Goal: Information Seeking & Learning: Learn about a topic

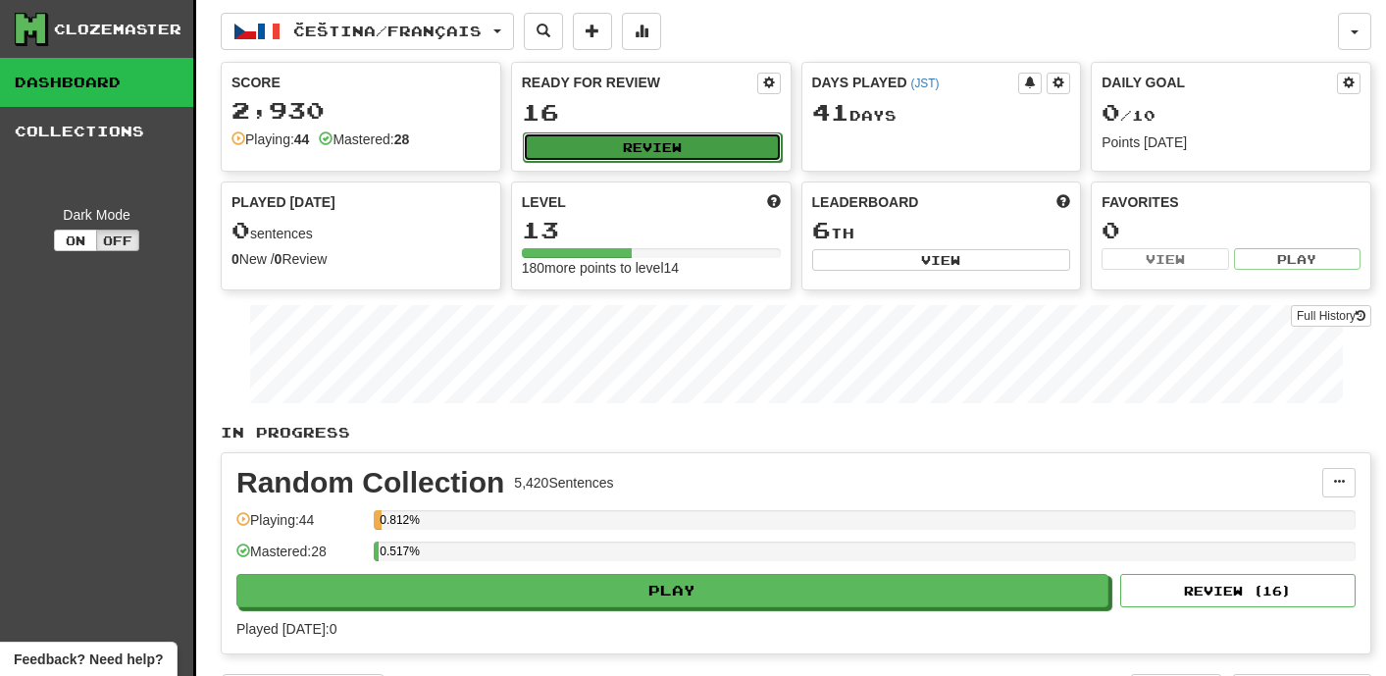
click at [643, 151] on button "Review" at bounding box center [652, 146] width 259 height 29
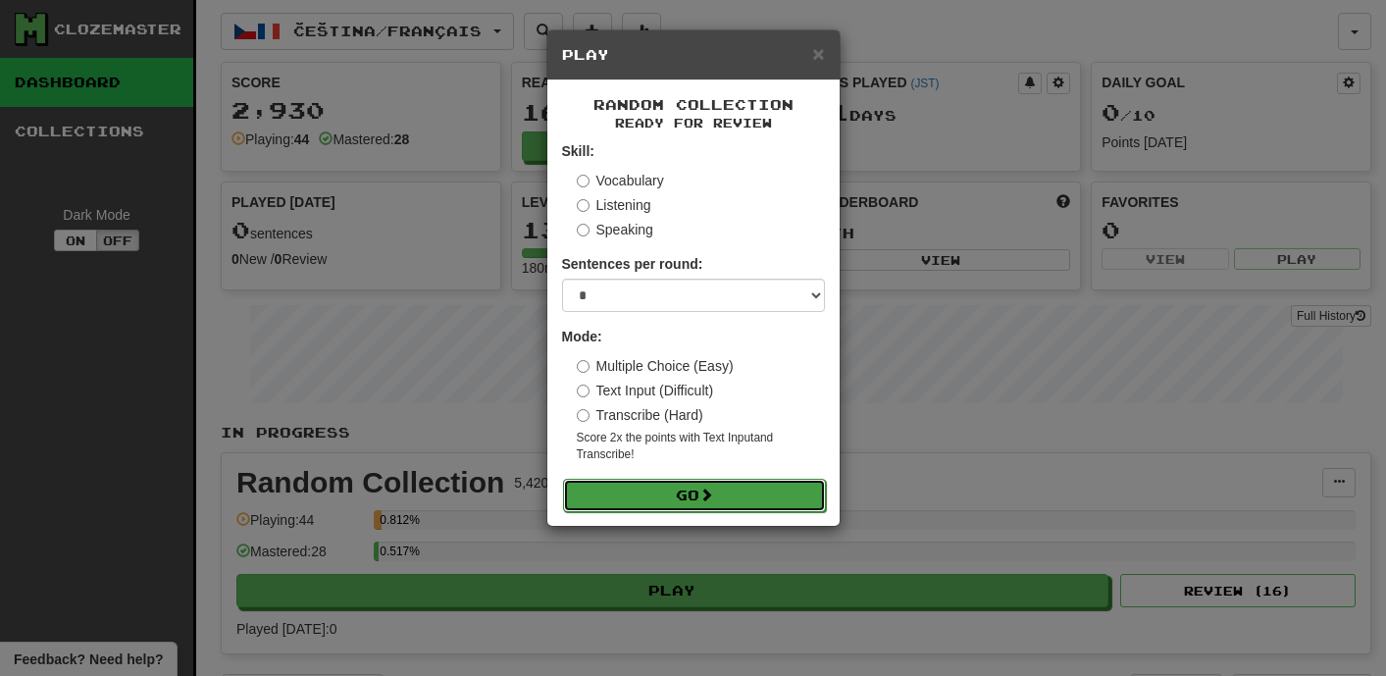
click at [699, 487] on button "Go" at bounding box center [694, 495] width 263 height 33
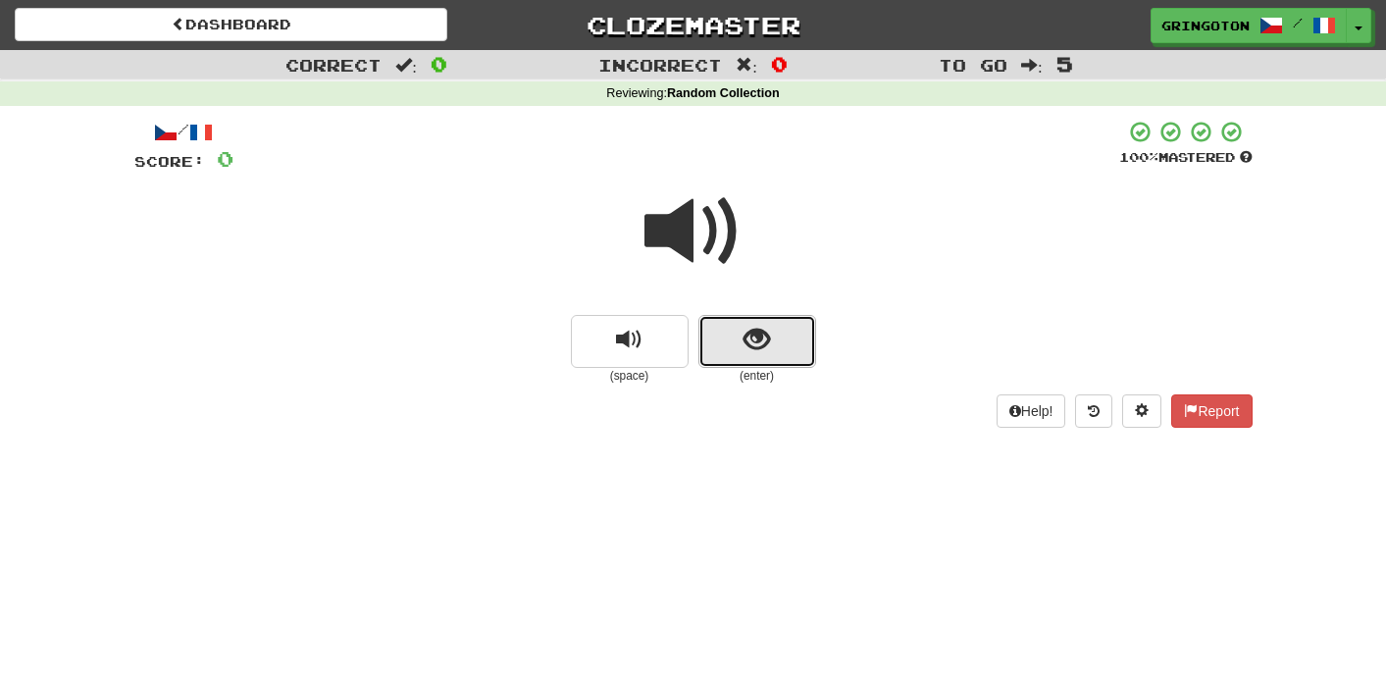
click at [763, 341] on span "show sentence" at bounding box center [756, 340] width 26 height 26
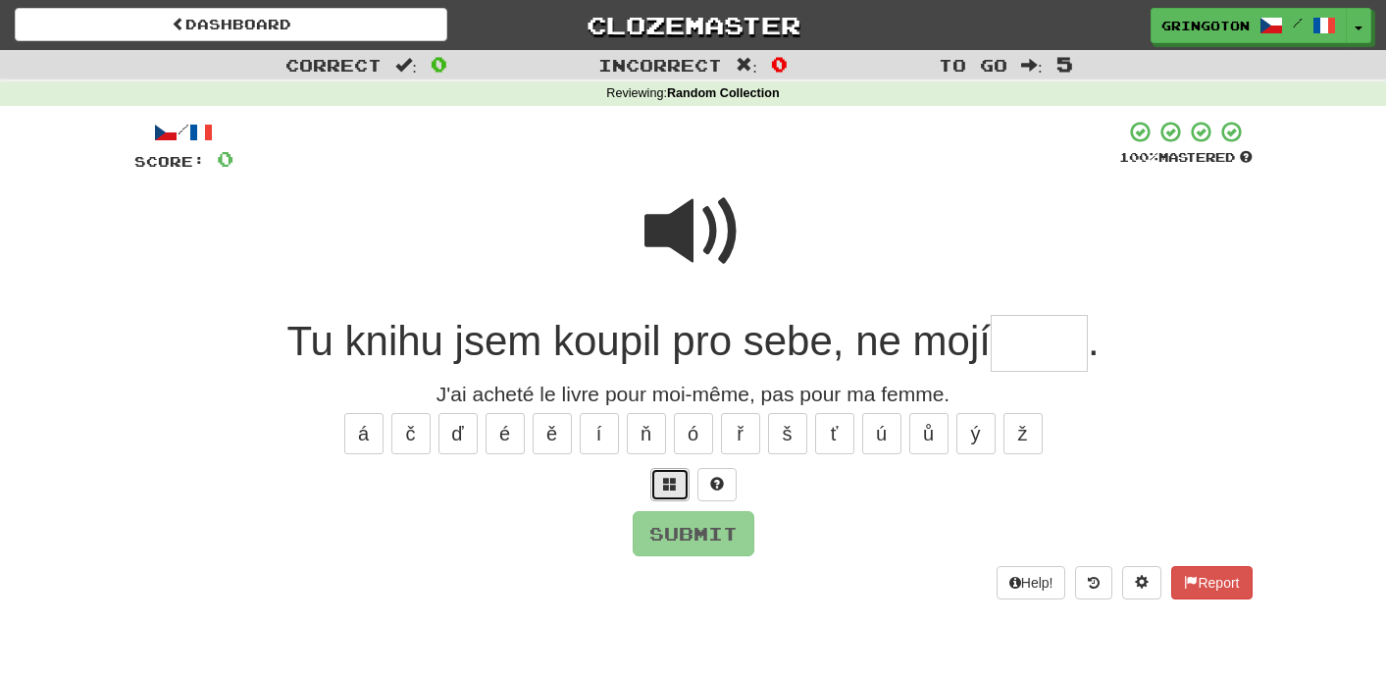
click at [668, 481] on span at bounding box center [670, 484] width 14 height 14
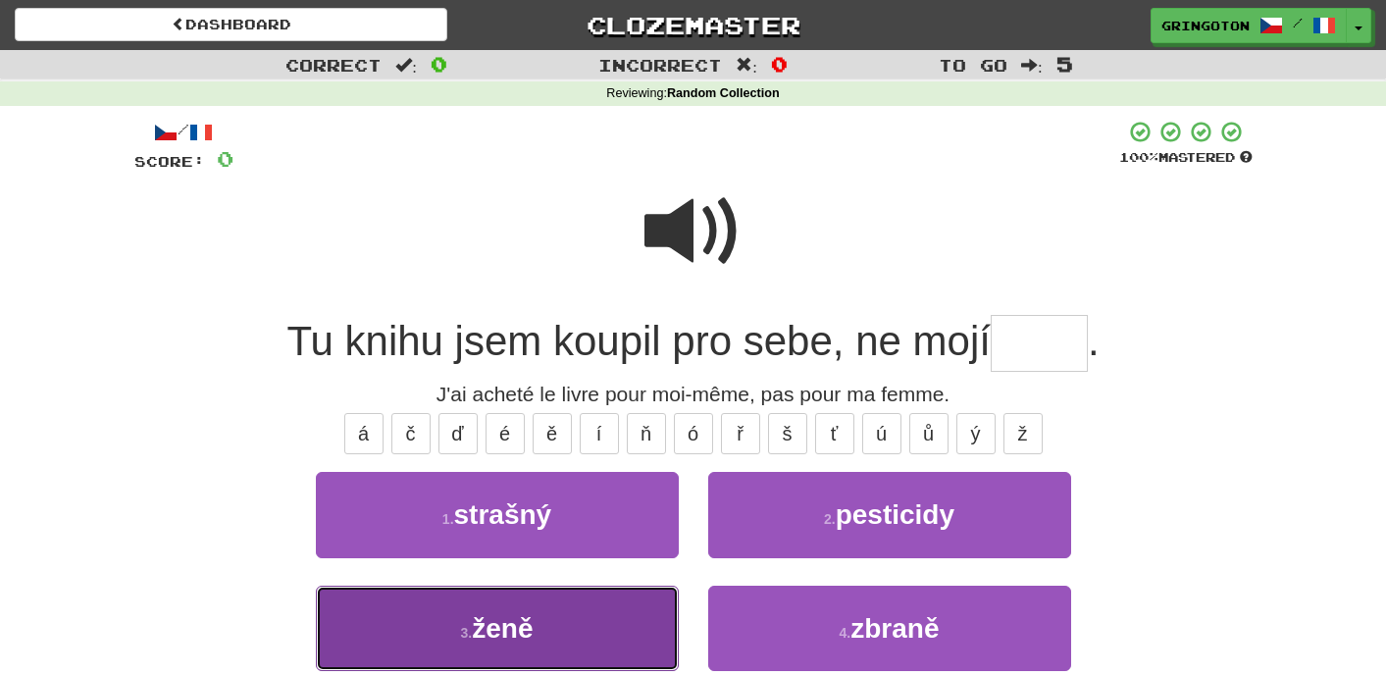
click at [525, 633] on span "ženě" at bounding box center [502, 628] width 61 height 30
type input "****"
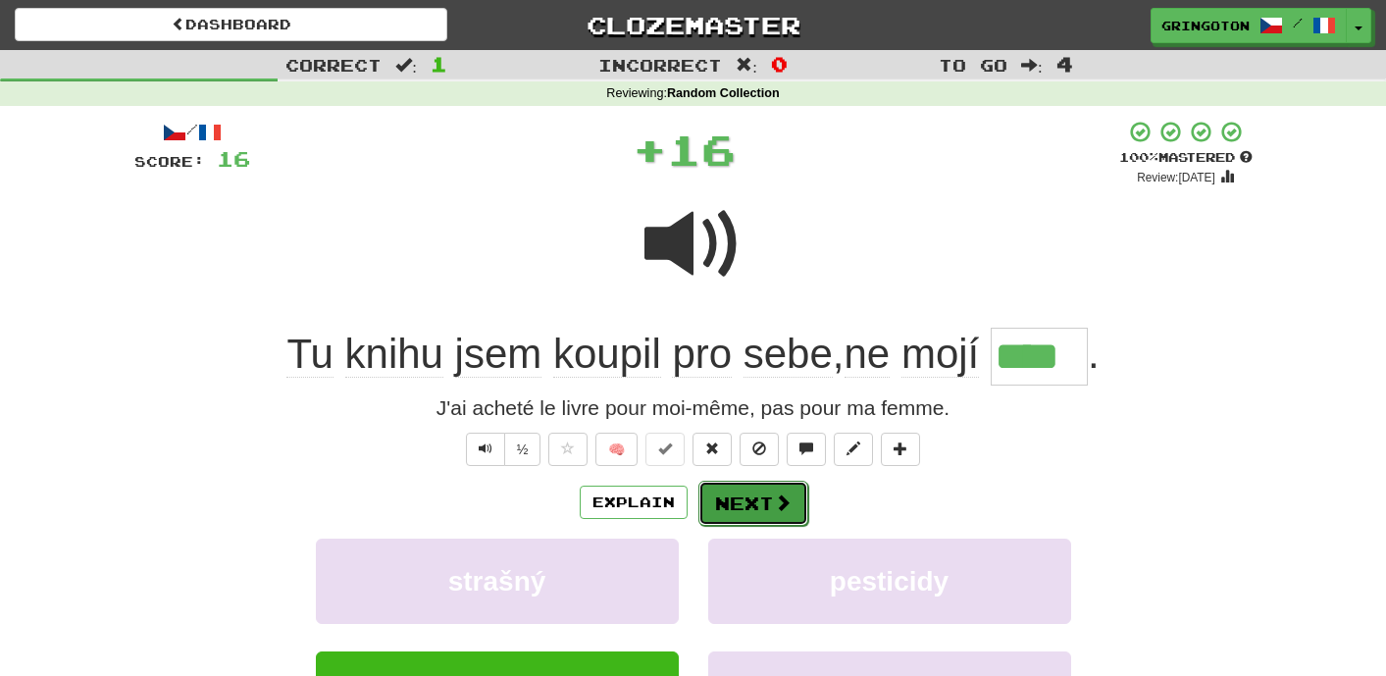
click at [755, 501] on button "Next" at bounding box center [753, 502] width 110 height 45
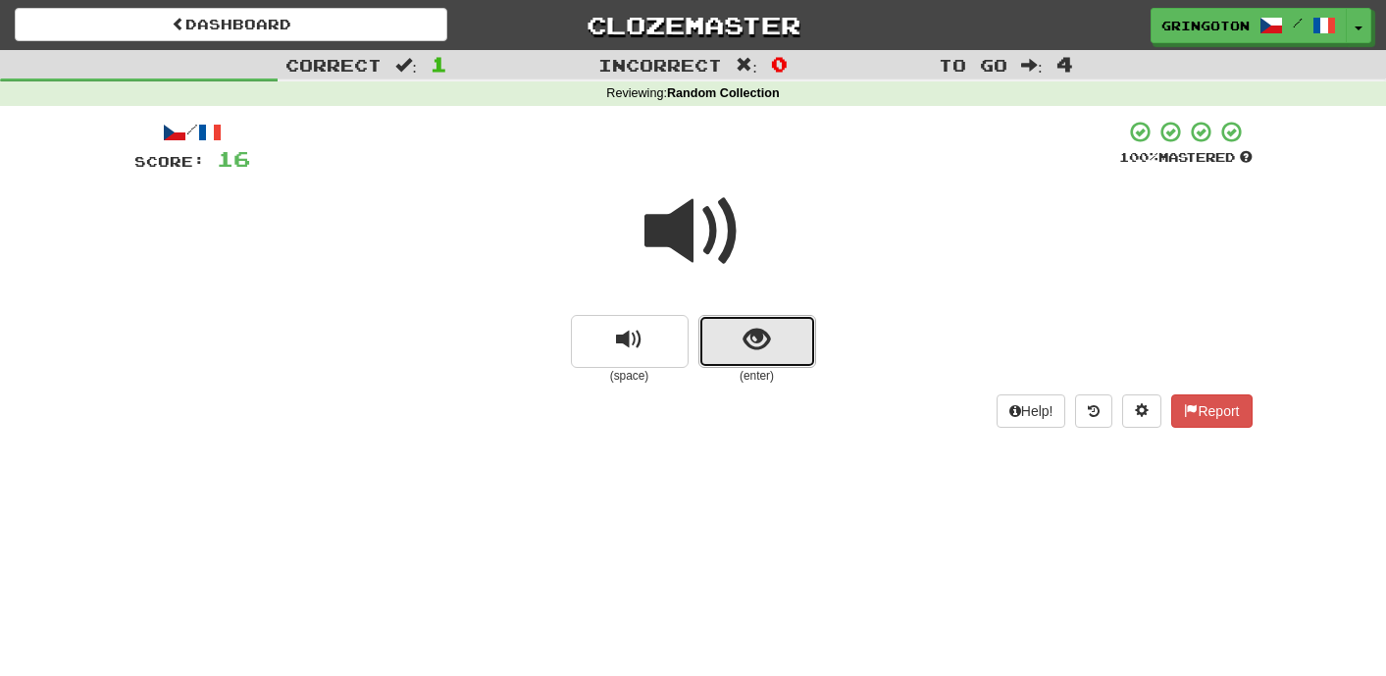
click at [757, 350] on span "show sentence" at bounding box center [756, 340] width 26 height 26
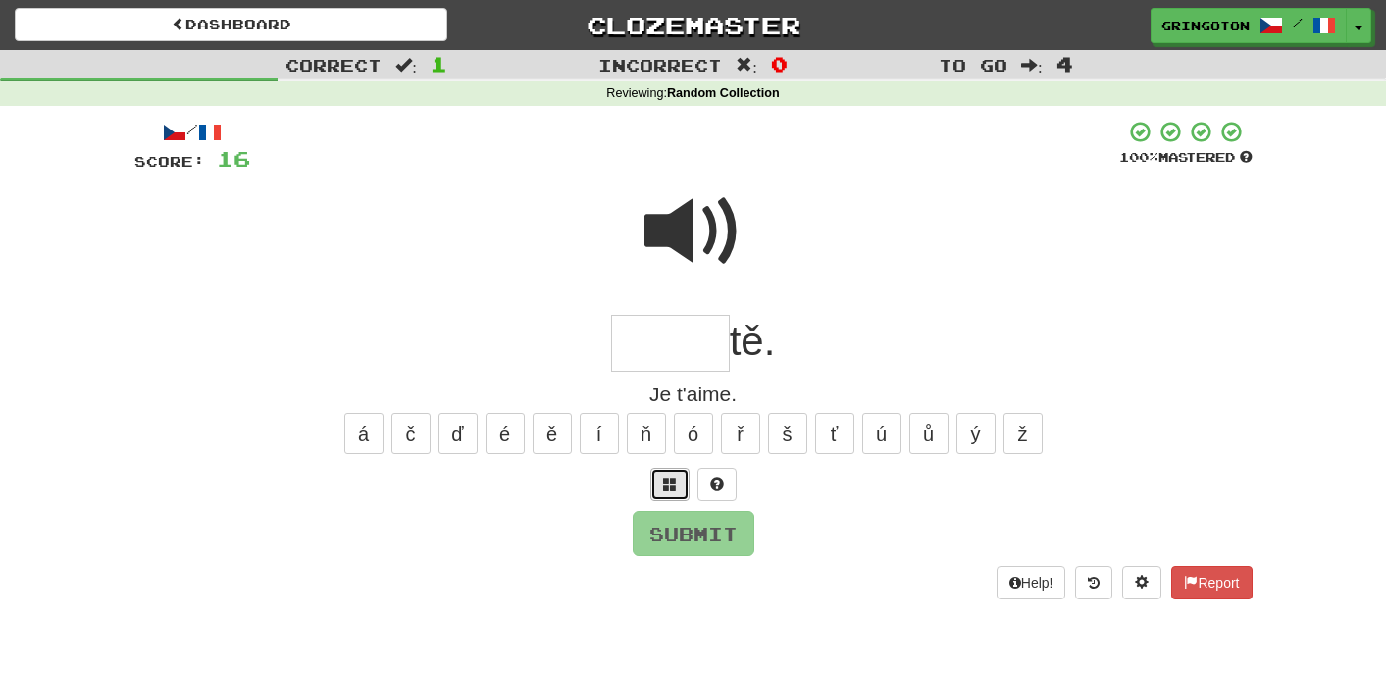
click at [663, 479] on span at bounding box center [670, 484] width 14 height 14
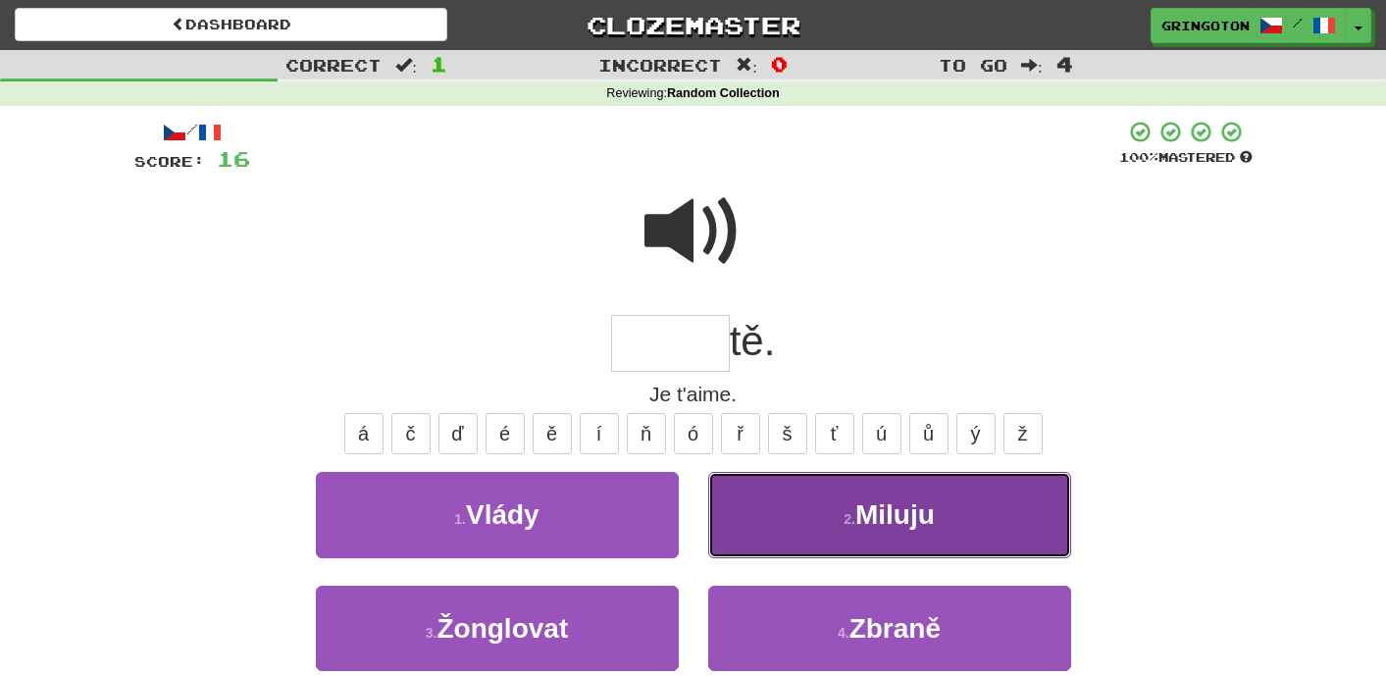
click at [784, 506] on button "2 . Miluju" at bounding box center [889, 514] width 363 height 85
type input "******"
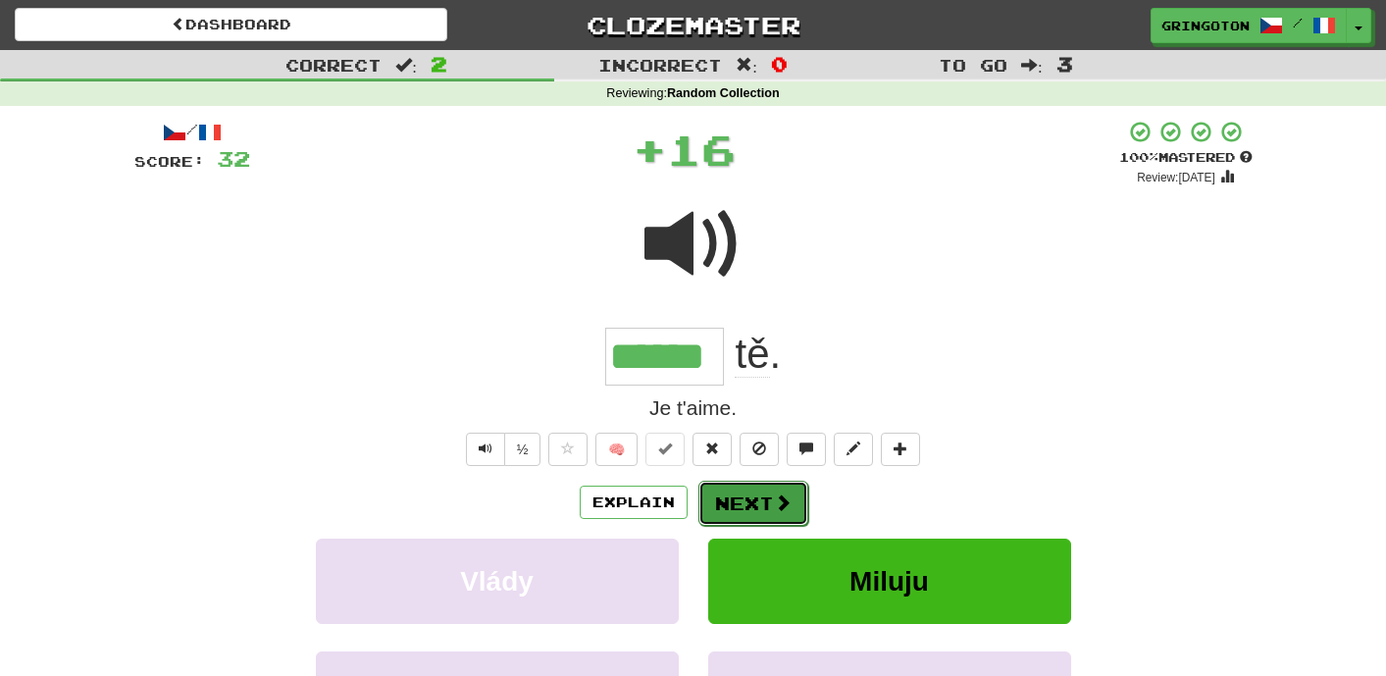
click at [776, 511] on span at bounding box center [783, 502] width 18 height 18
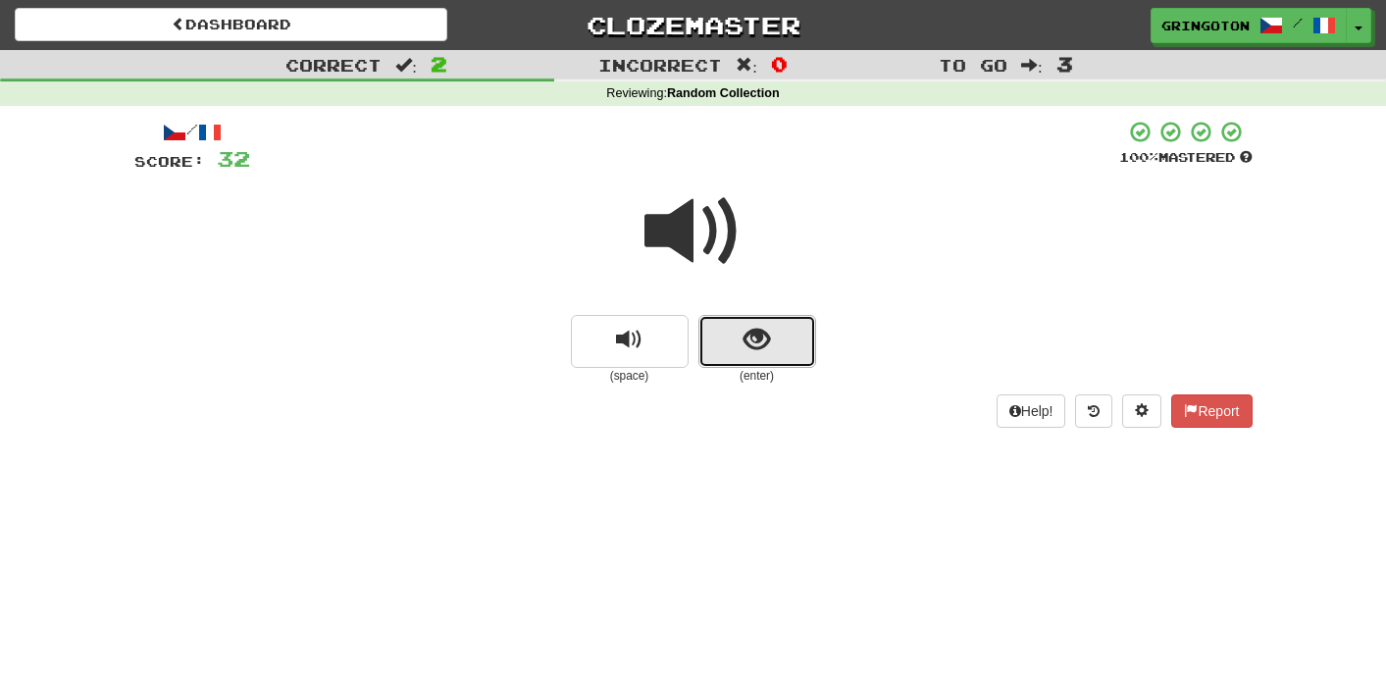
click at [761, 357] on button "show sentence" at bounding box center [757, 341] width 118 height 53
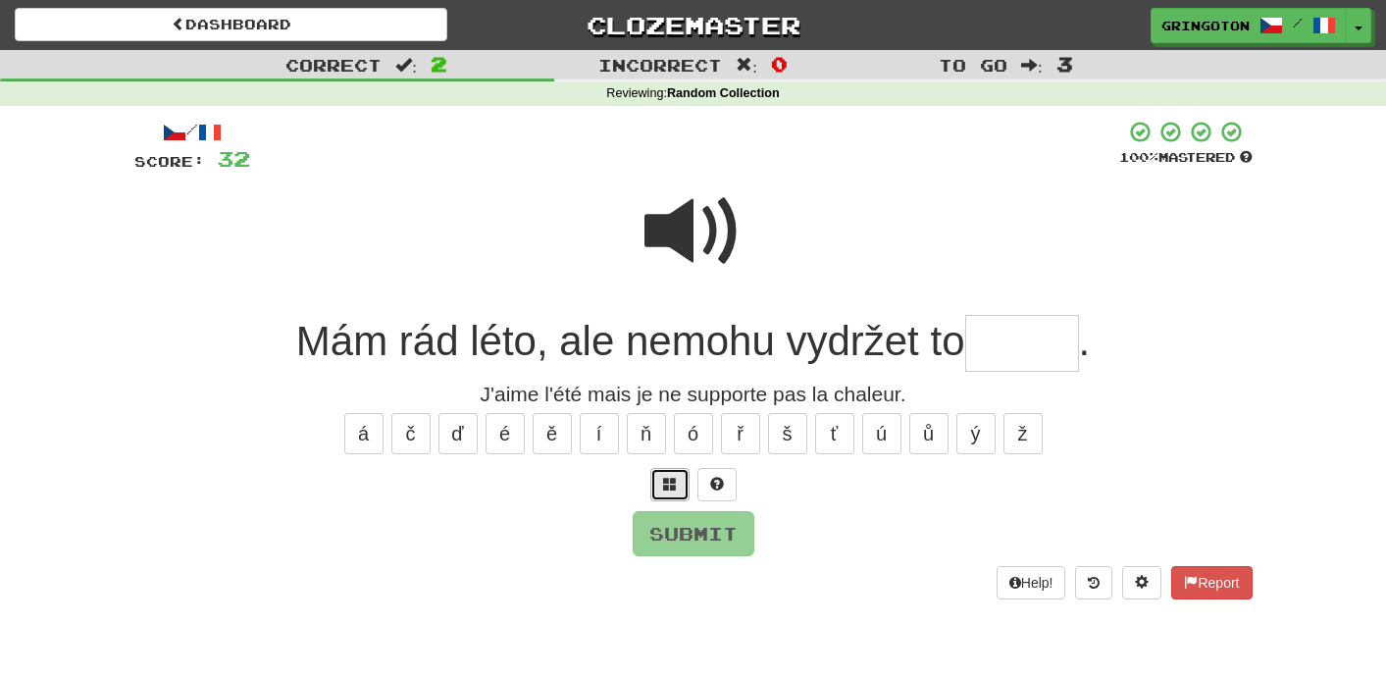
click at [671, 487] on span at bounding box center [670, 484] width 14 height 14
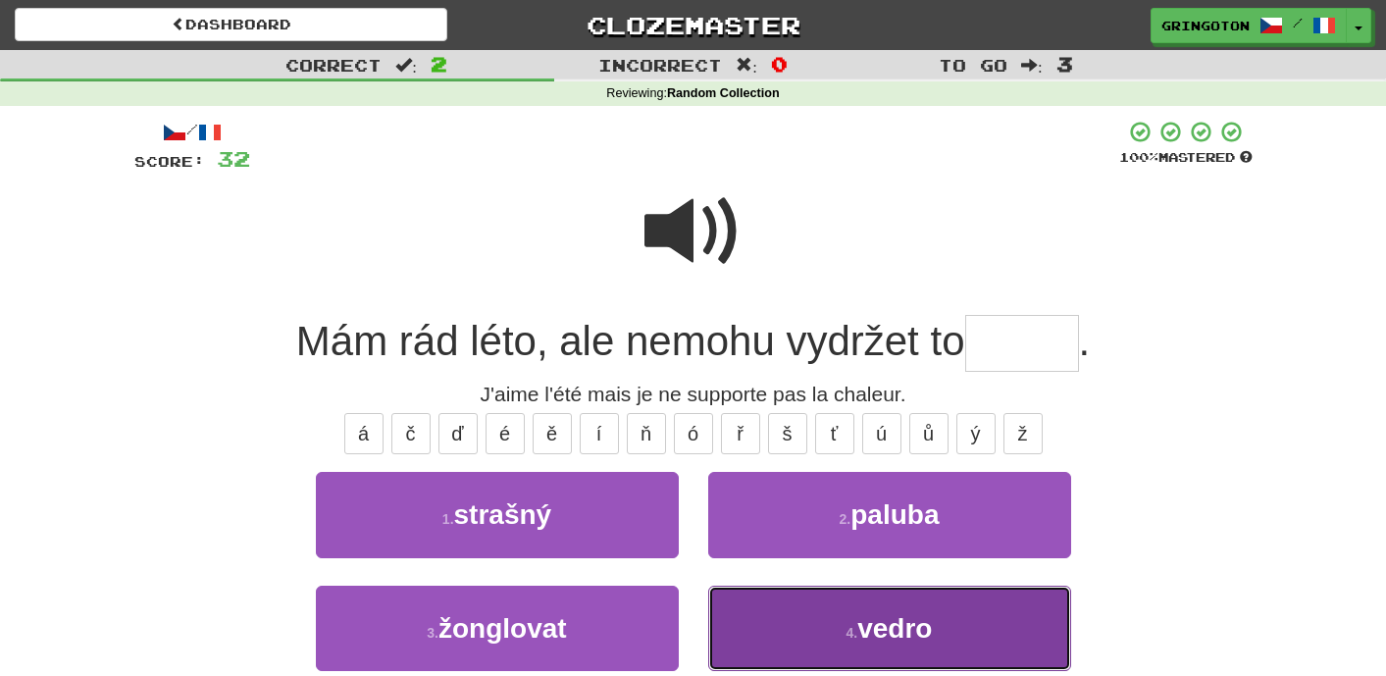
click at [779, 626] on button "4 . vedro" at bounding box center [889, 627] width 363 height 85
type input "*****"
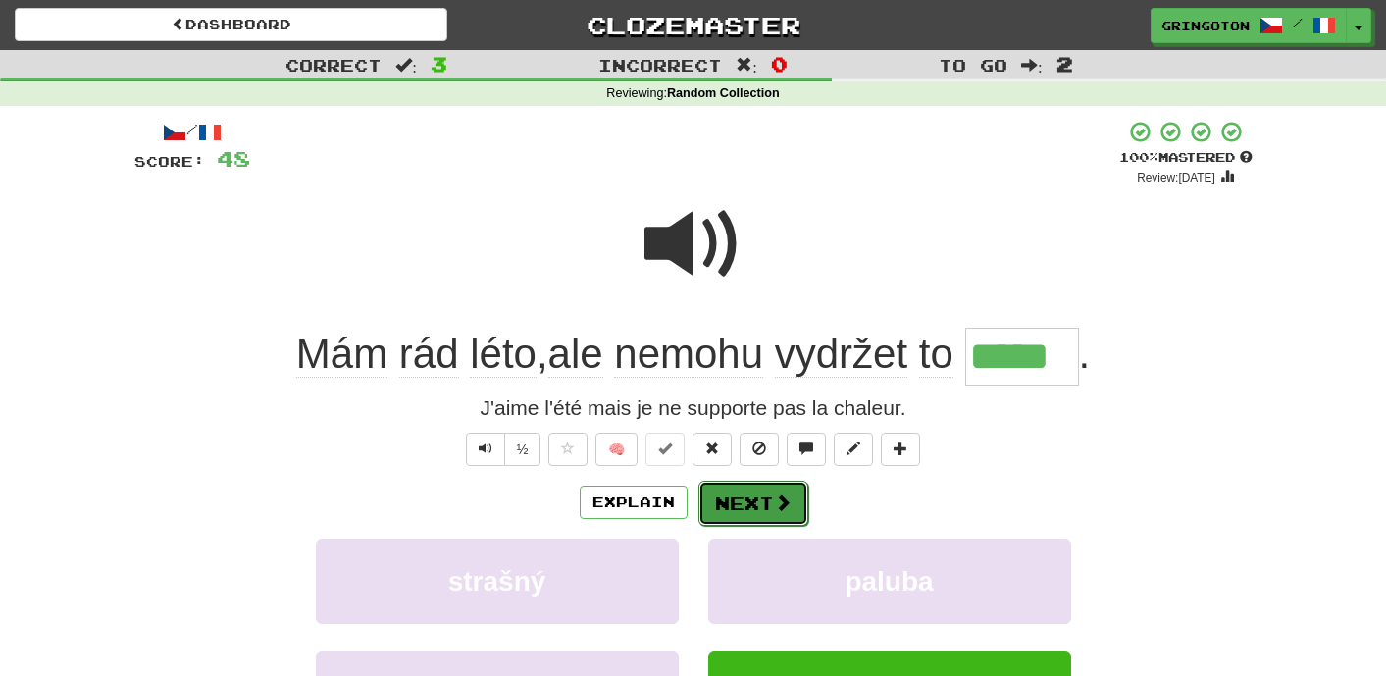
click at [778, 521] on button "Next" at bounding box center [753, 502] width 110 height 45
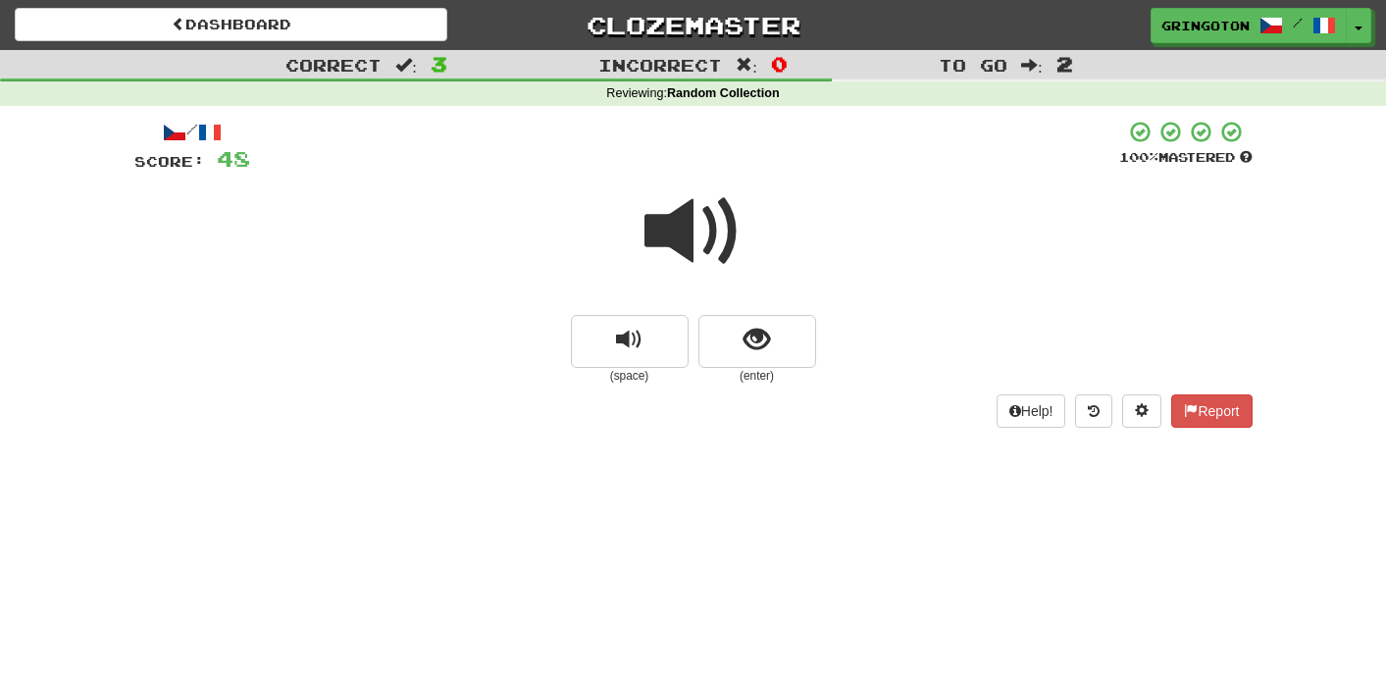
click at [769, 370] on small "(enter)" at bounding box center [757, 376] width 118 height 17
click at [765, 347] on span "show sentence" at bounding box center [756, 340] width 26 height 26
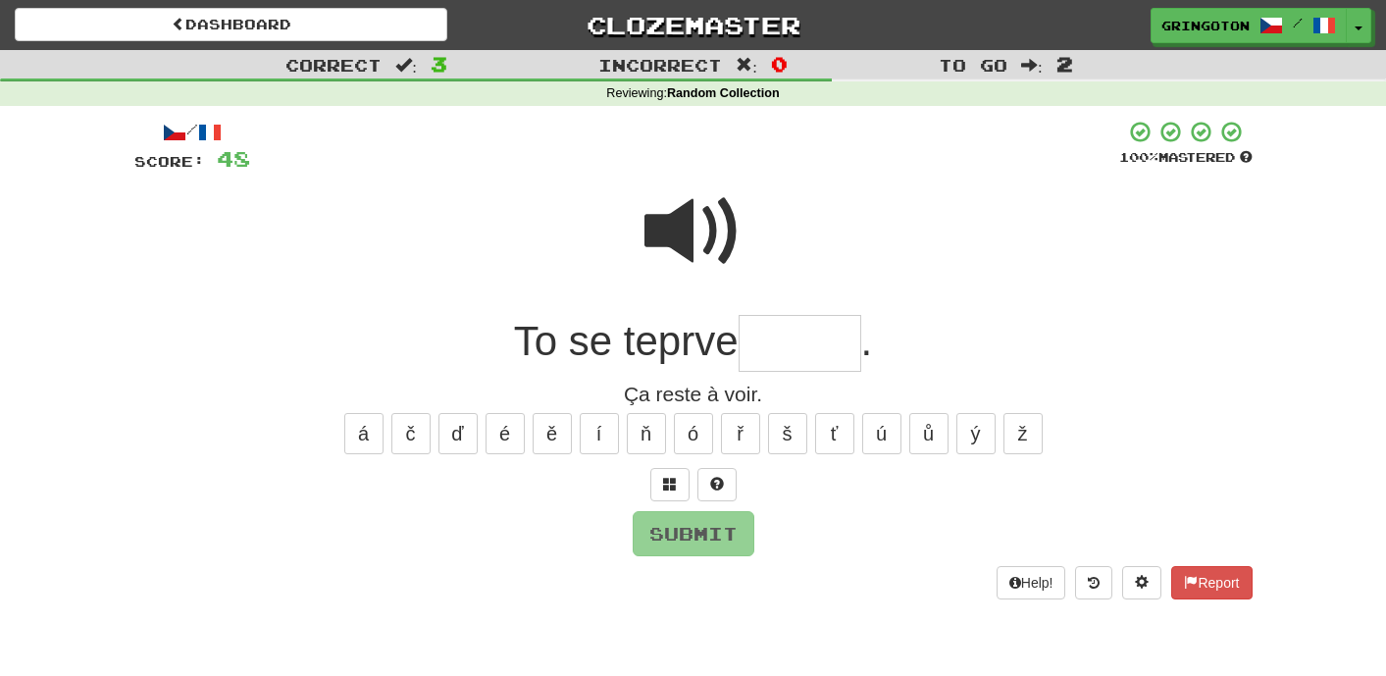
click at [686, 232] on span at bounding box center [693, 231] width 98 height 98
click at [672, 483] on span at bounding box center [670, 484] width 14 height 14
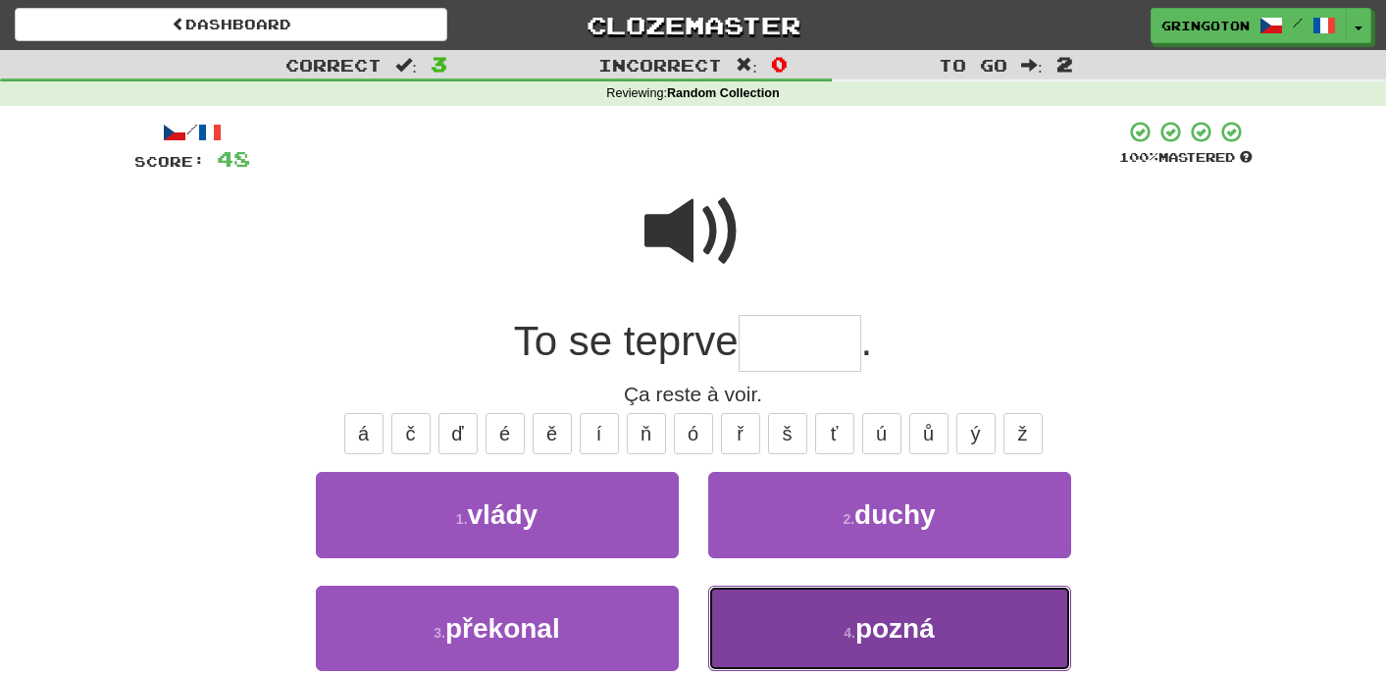
click at [823, 646] on button "4 . pozná" at bounding box center [889, 627] width 363 height 85
type input "*****"
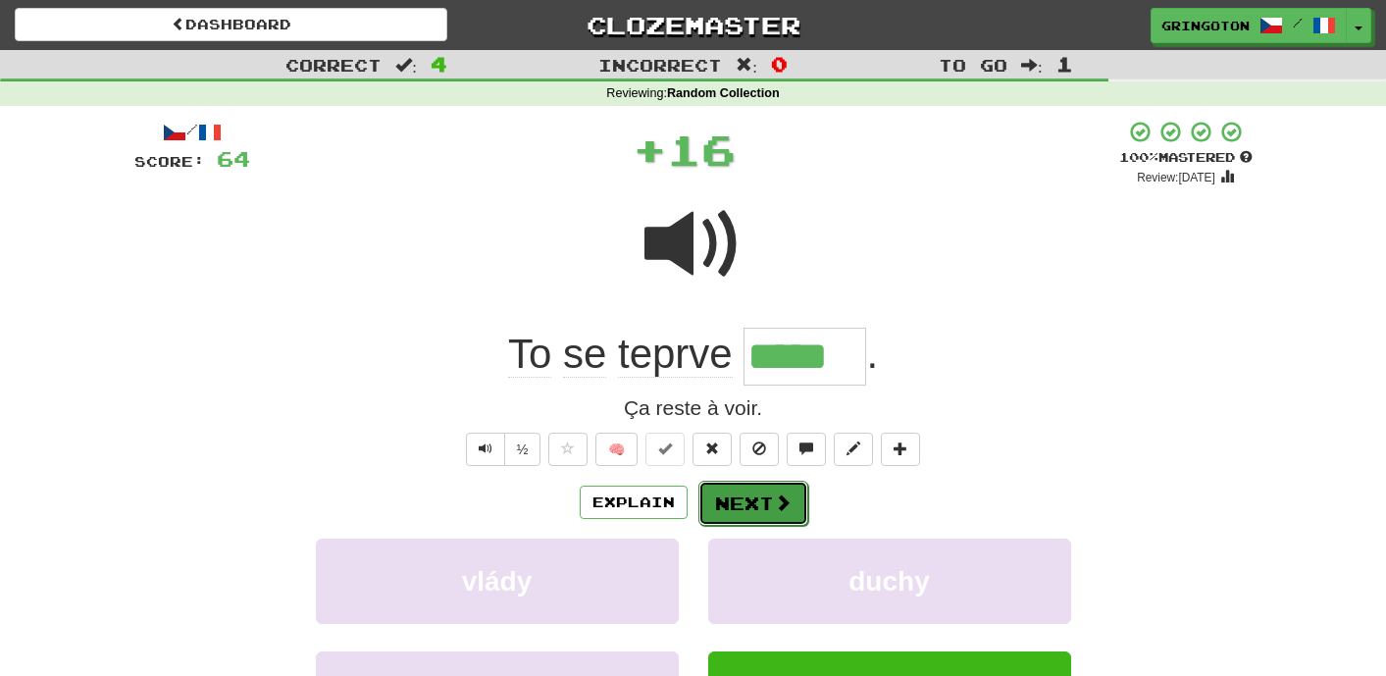
click at [758, 492] on button "Next" at bounding box center [753, 502] width 110 height 45
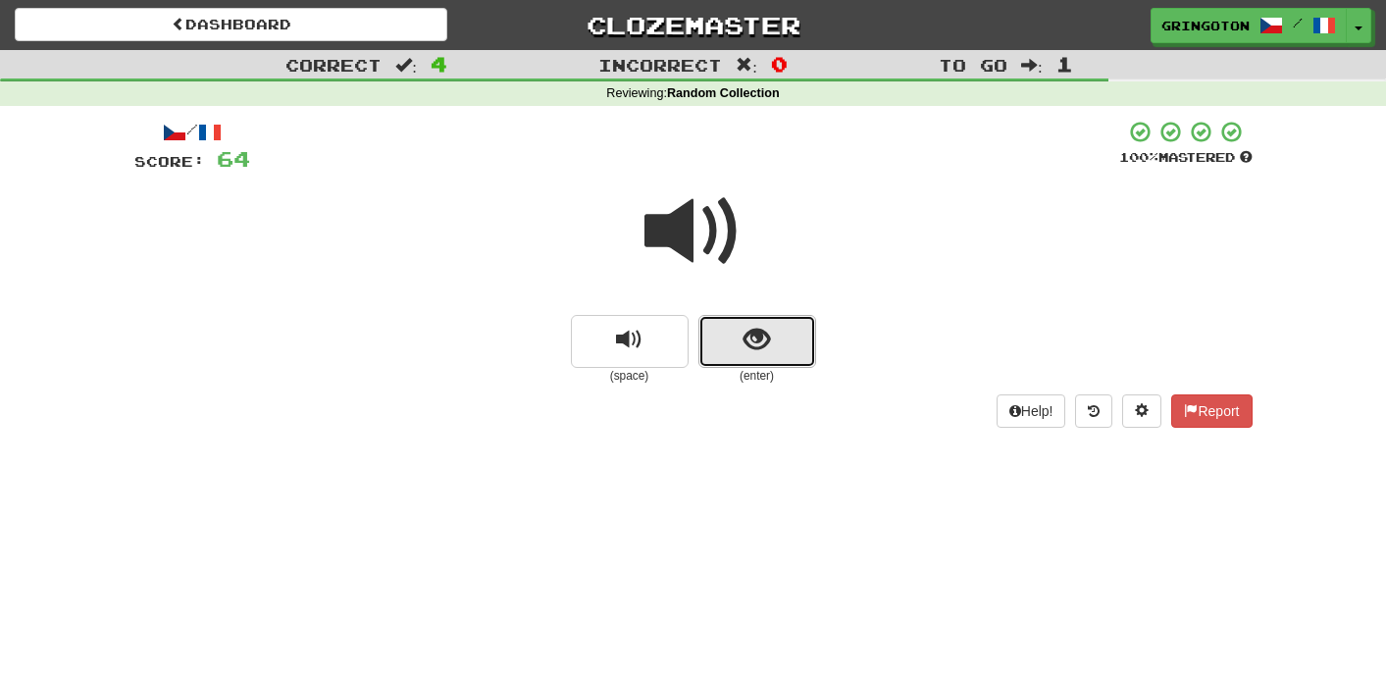
click at [762, 340] on span "show sentence" at bounding box center [756, 340] width 26 height 26
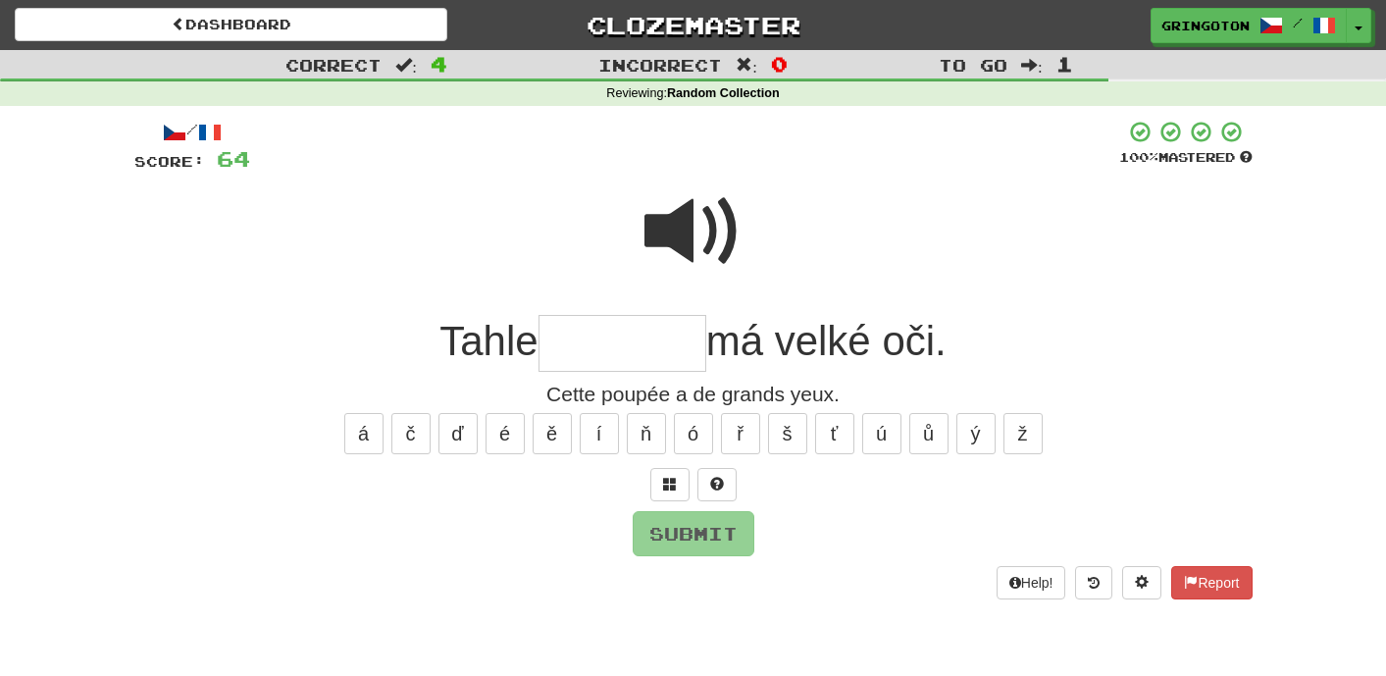
click at [700, 237] on span at bounding box center [693, 231] width 98 height 98
click at [666, 477] on span at bounding box center [670, 484] width 14 height 14
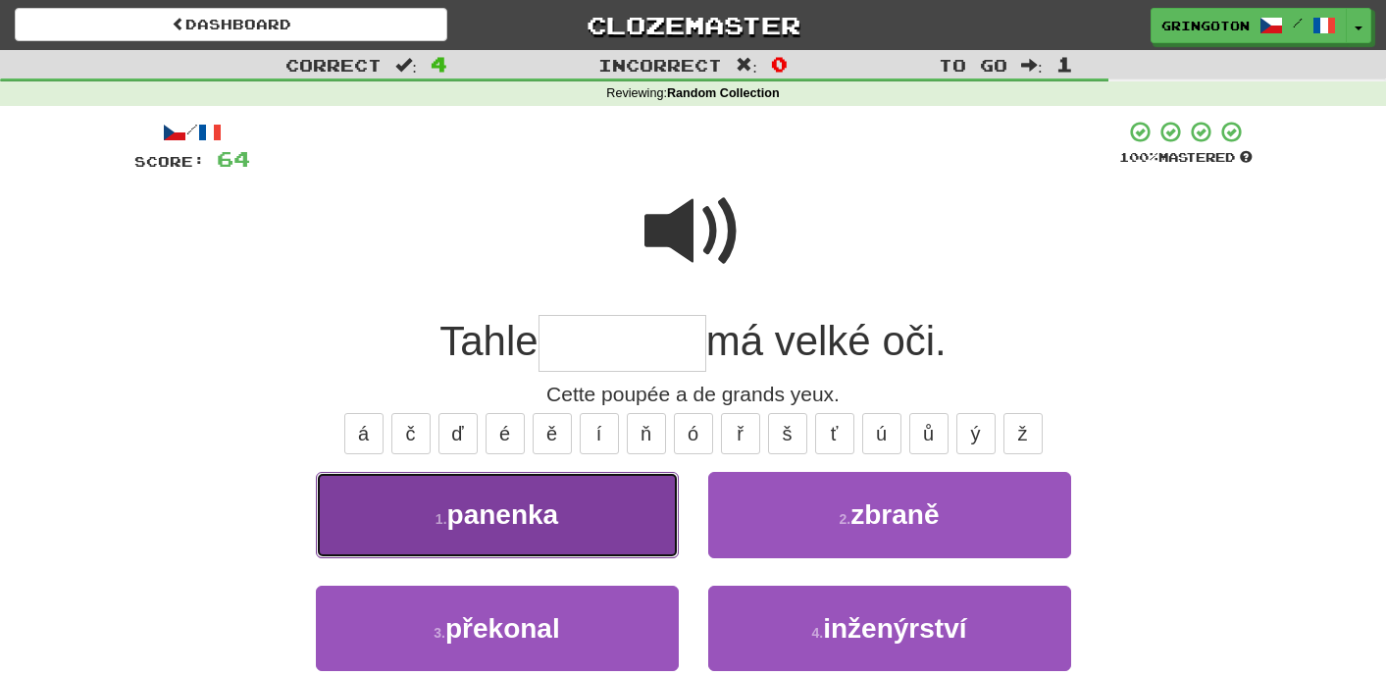
click at [570, 519] on button "1 . panenka" at bounding box center [497, 514] width 363 height 85
type input "*******"
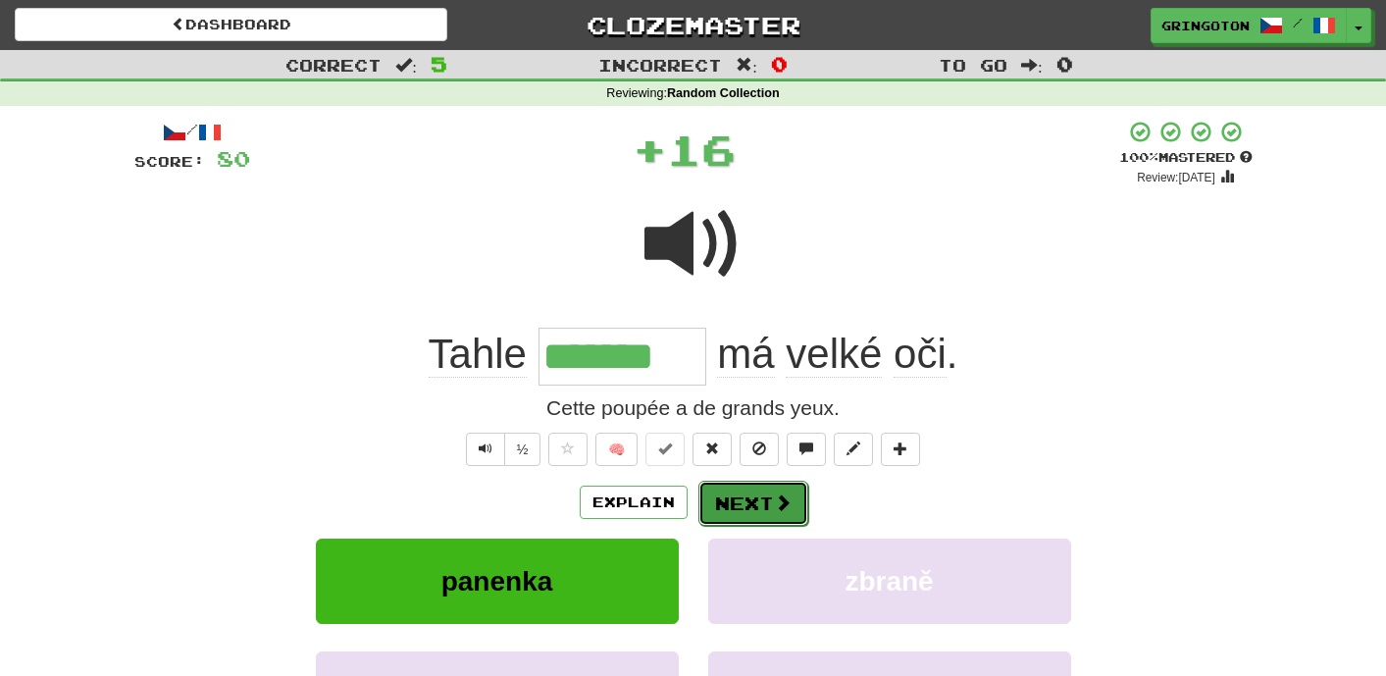
click at [746, 500] on button "Next" at bounding box center [753, 502] width 110 height 45
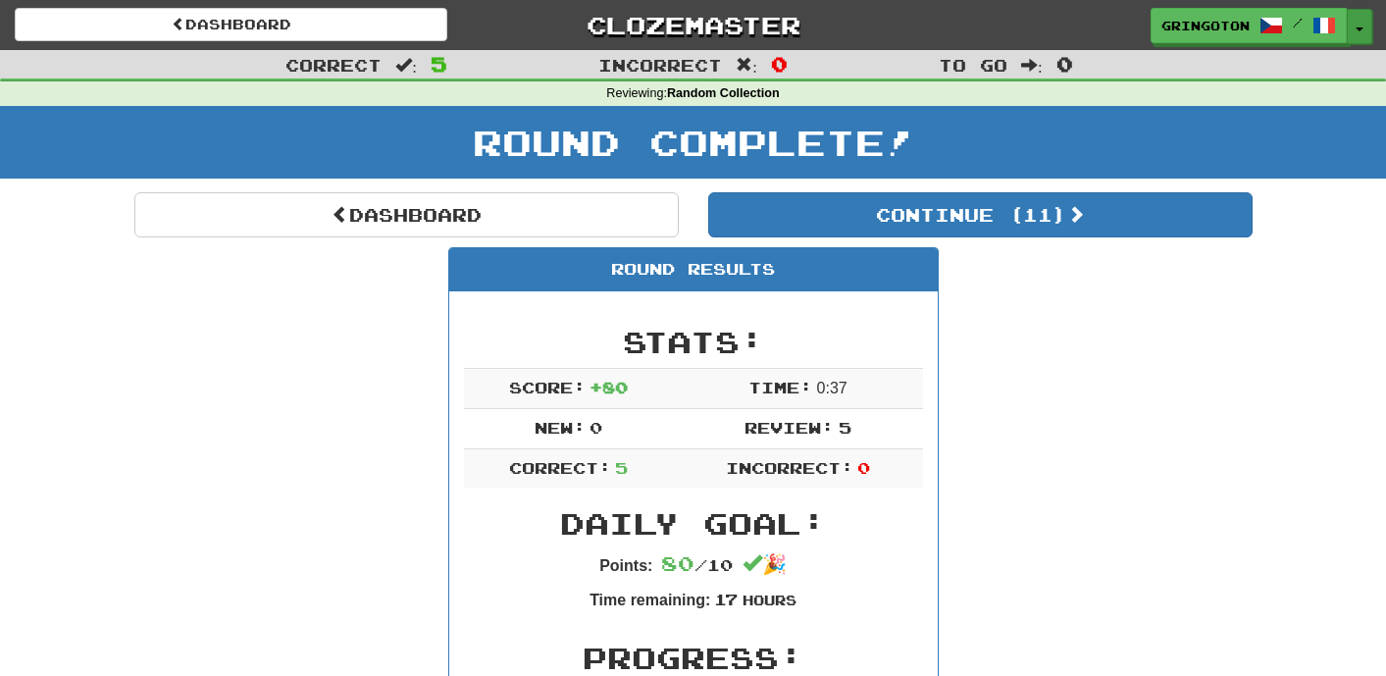
click at [1360, 27] on span "button" at bounding box center [1359, 29] width 8 height 4
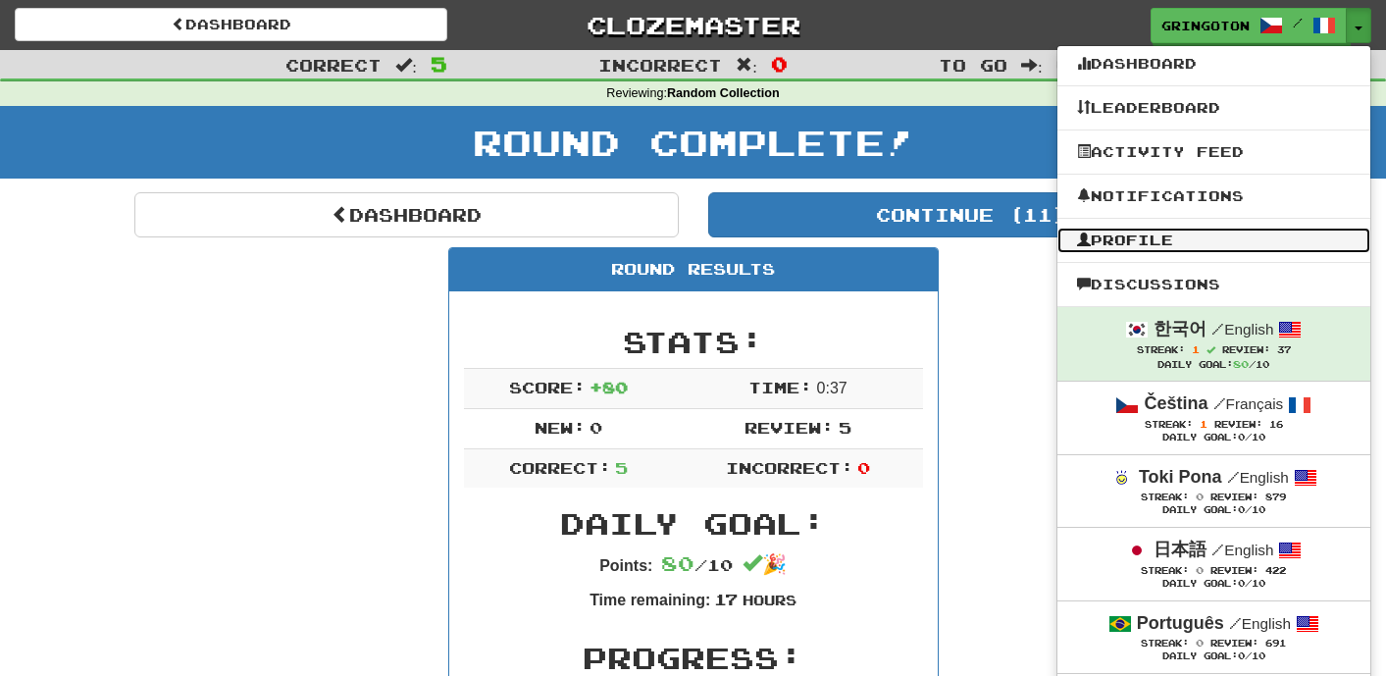
click at [1137, 234] on link "Profile" at bounding box center [1213, 239] width 313 height 25
